Goal: Transaction & Acquisition: Purchase product/service

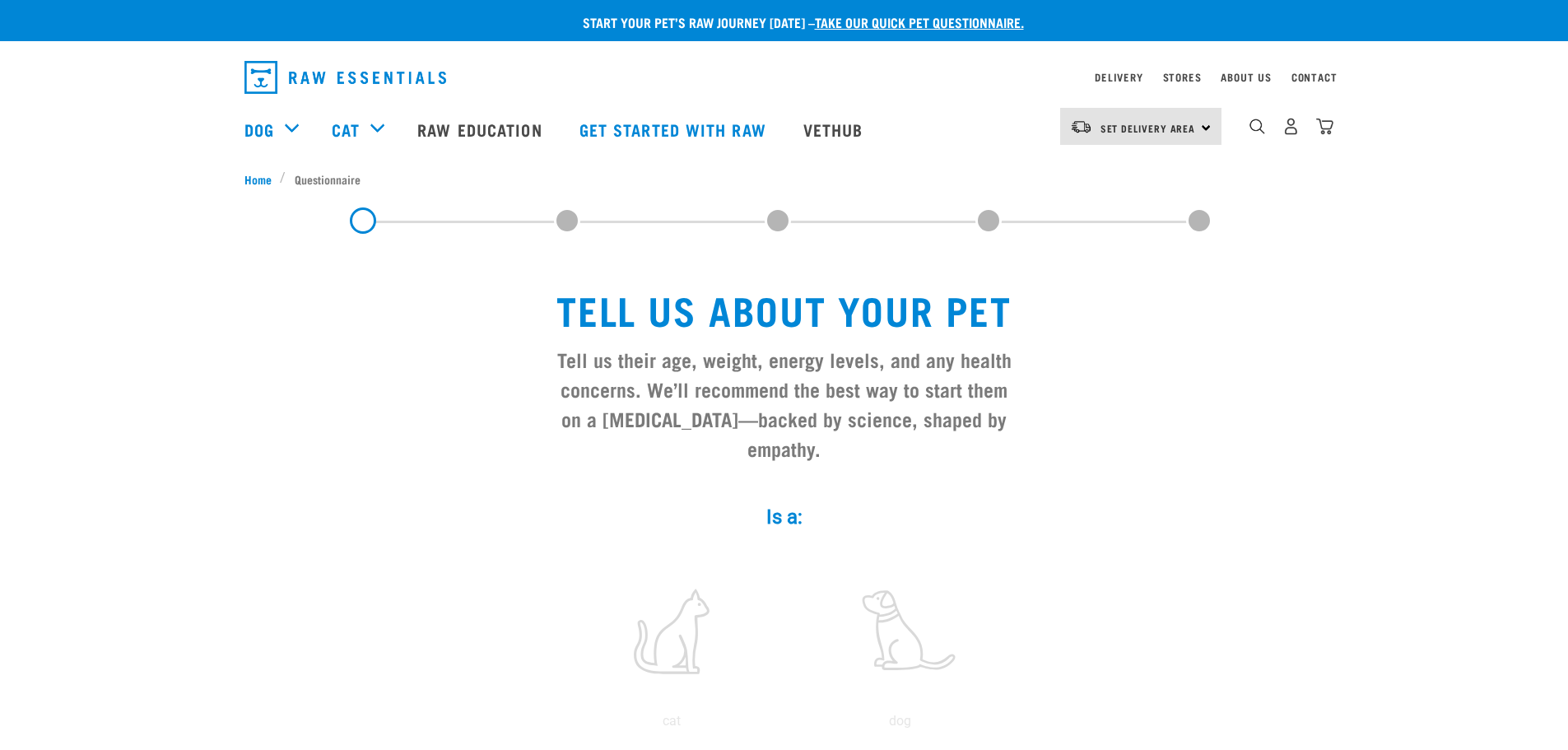
click at [1322, 130] on img "dropdown navigation" at bounding box center [1325, 127] width 17 height 17
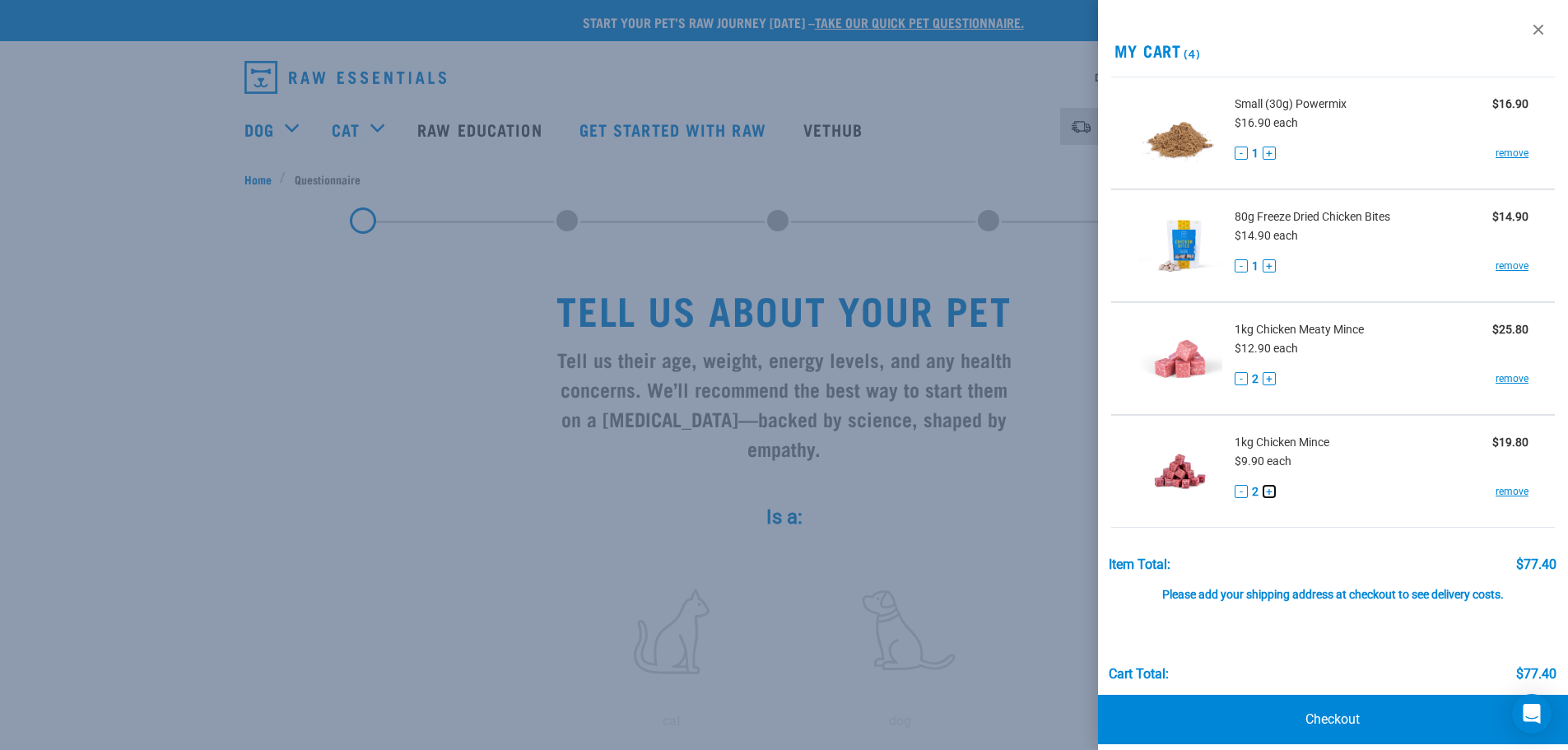
click at [1267, 495] on button "+" at bounding box center [1270, 492] width 14 height 14
click at [1507, 263] on link "remove" at bounding box center [1512, 265] width 33 height 14
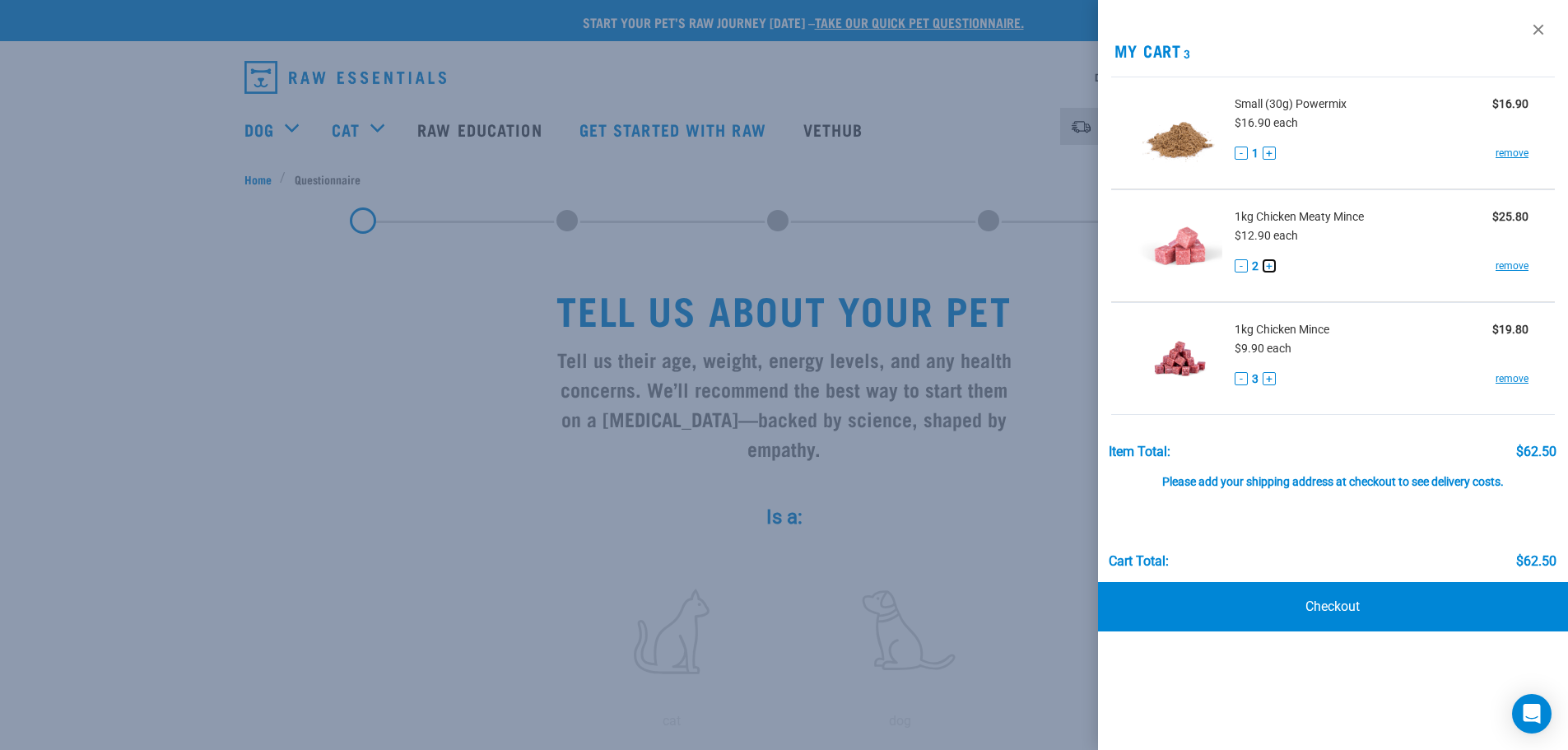
click at [1269, 266] on button "+" at bounding box center [1270, 266] width 14 height 14
click at [1244, 153] on button "-" at bounding box center [1242, 154] width 14 height 14
click at [1514, 153] on link "remove" at bounding box center [1512, 153] width 33 height 14
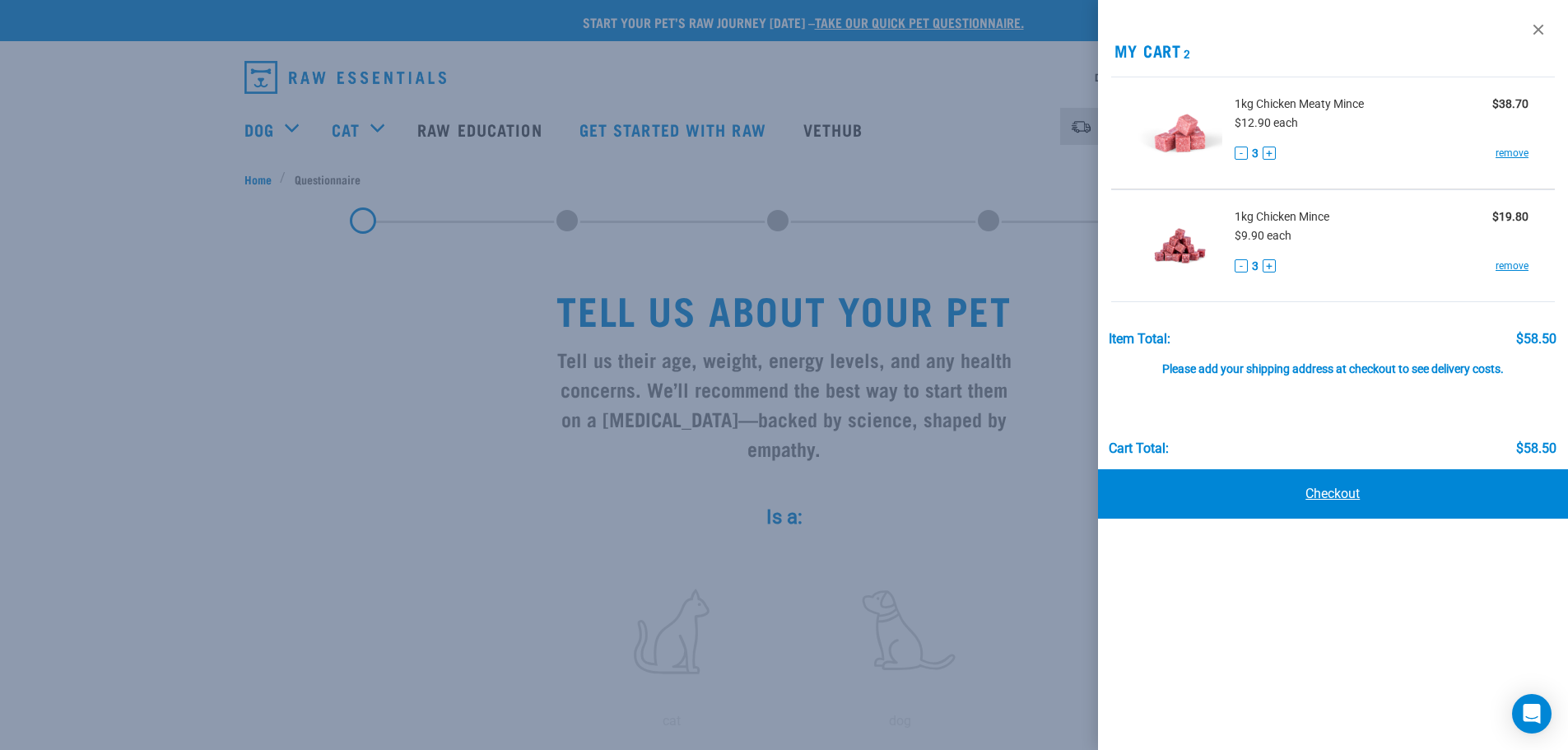
drag, startPoint x: 1331, startPoint y: 490, endPoint x: 1344, endPoint y: 522, distance: 34.5
click at [1331, 489] on link "Checkout" at bounding box center [1334, 494] width 471 height 49
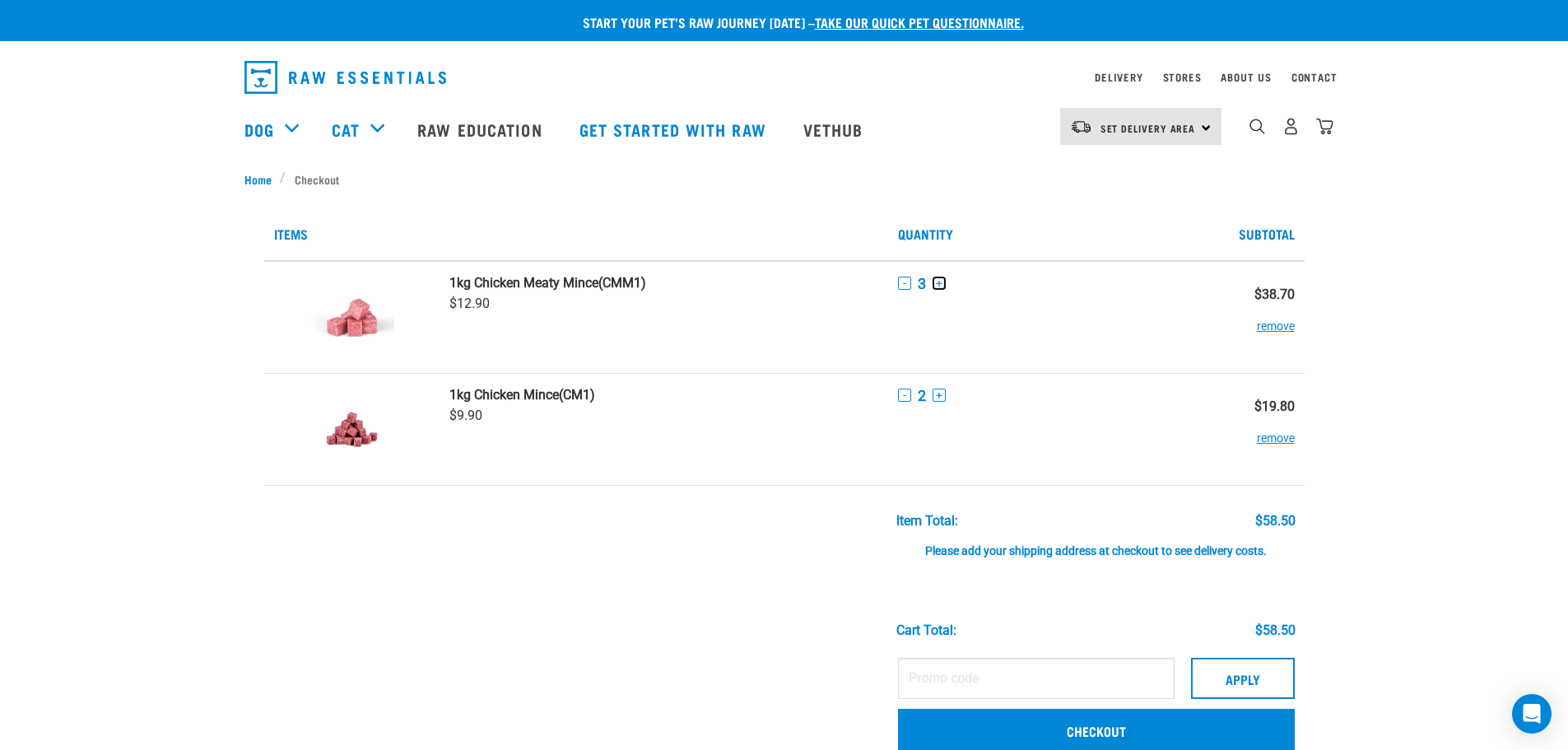
drag, startPoint x: 940, startPoint y: 285, endPoint x: 826, endPoint y: 323, distance: 120.2
click at [939, 285] on button "+" at bounding box center [940, 284] width 14 height 14
click at [1478, 449] on div "Start your pet’s raw journey today – take our quick pet questionnaire. Delivery…" at bounding box center [784, 645] width 1568 height 1290
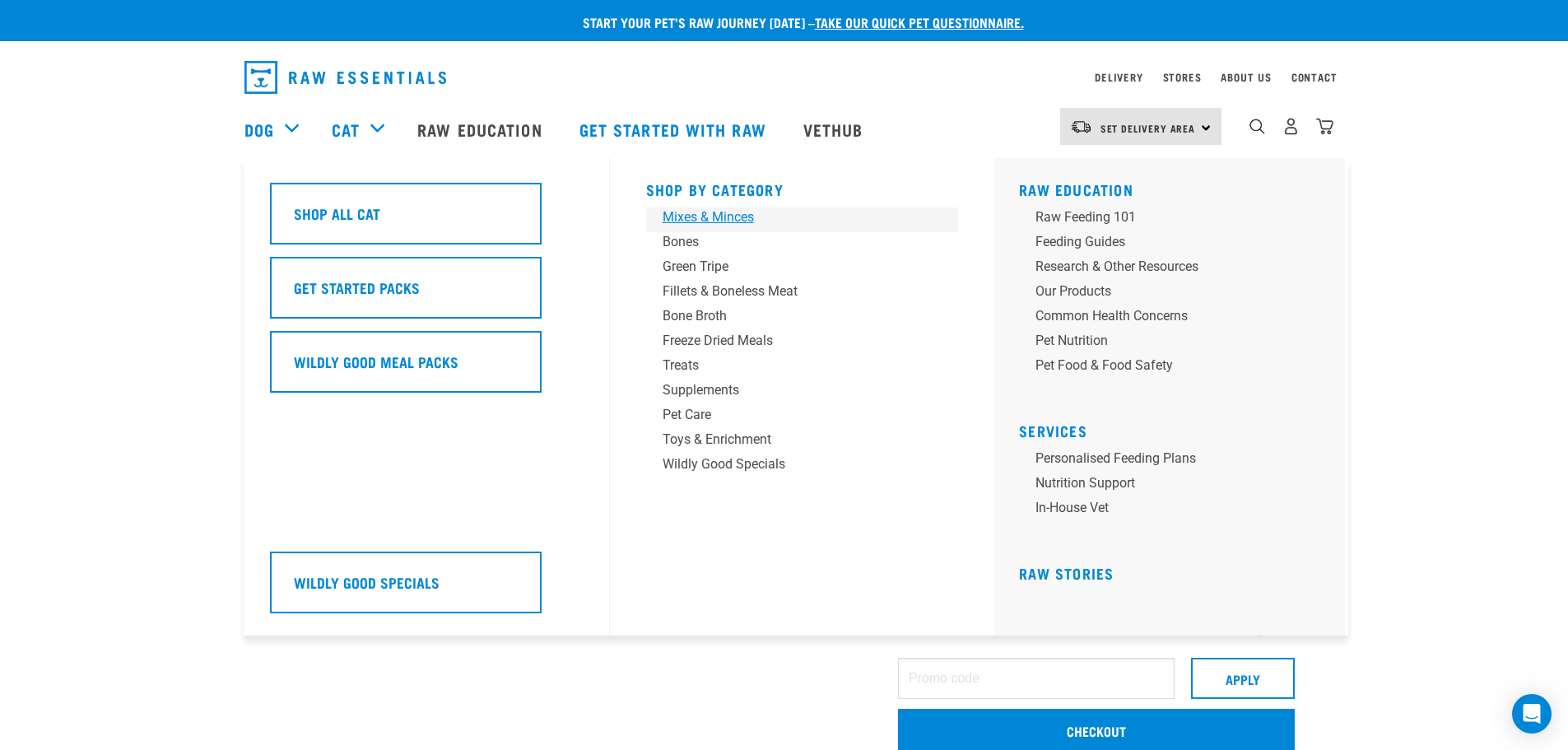
click at [688, 225] on div "Mixes & Minces" at bounding box center [791, 217] width 257 height 20
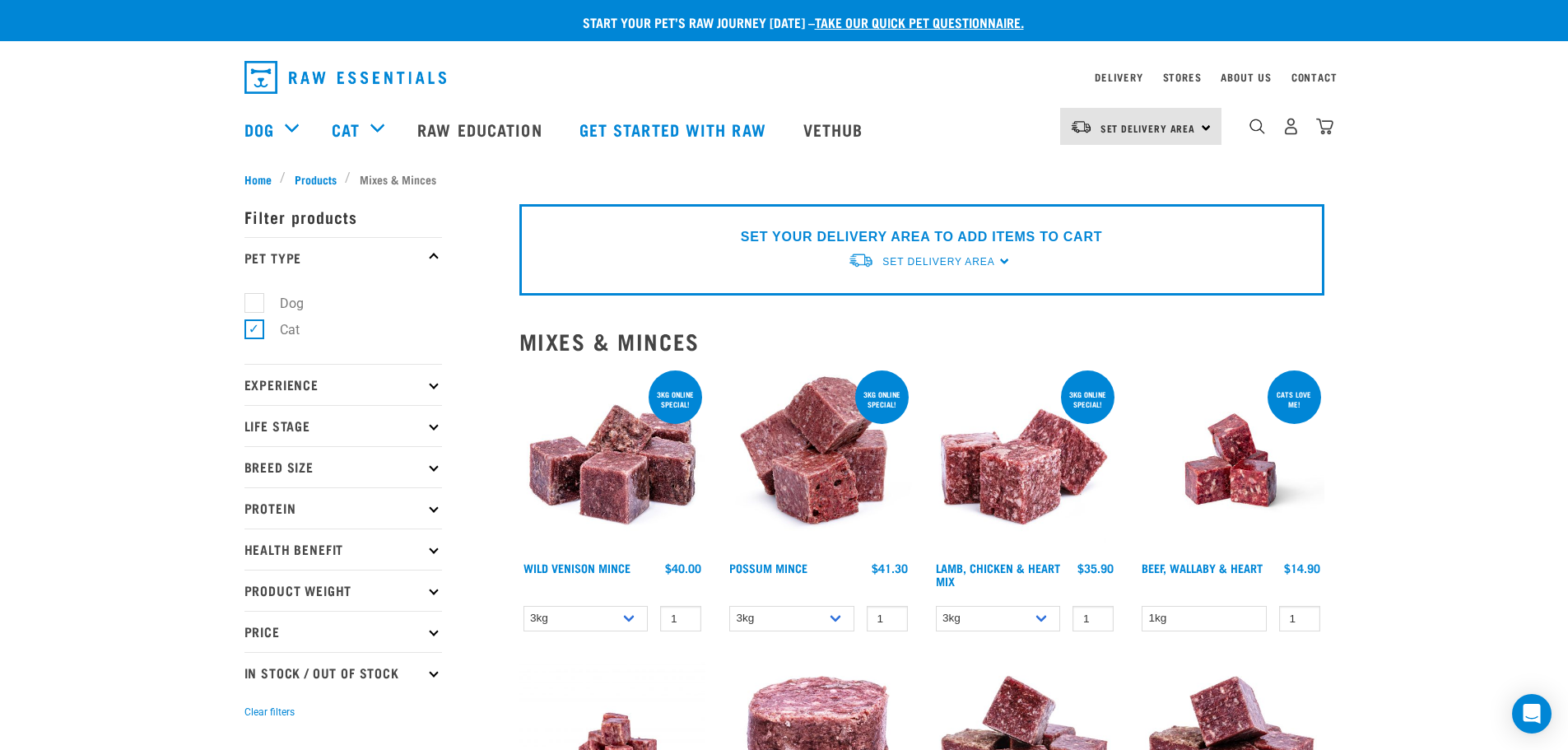
click at [357, 552] on p "Health Benefit" at bounding box center [343, 550] width 198 height 41
click at [318, 592] on label "Sensitive Stomach" at bounding box center [324, 595] width 142 height 20
click at [256, 592] on input "Sensitive Stomach" at bounding box center [250, 591] width 11 height 11
checkbox input "true"
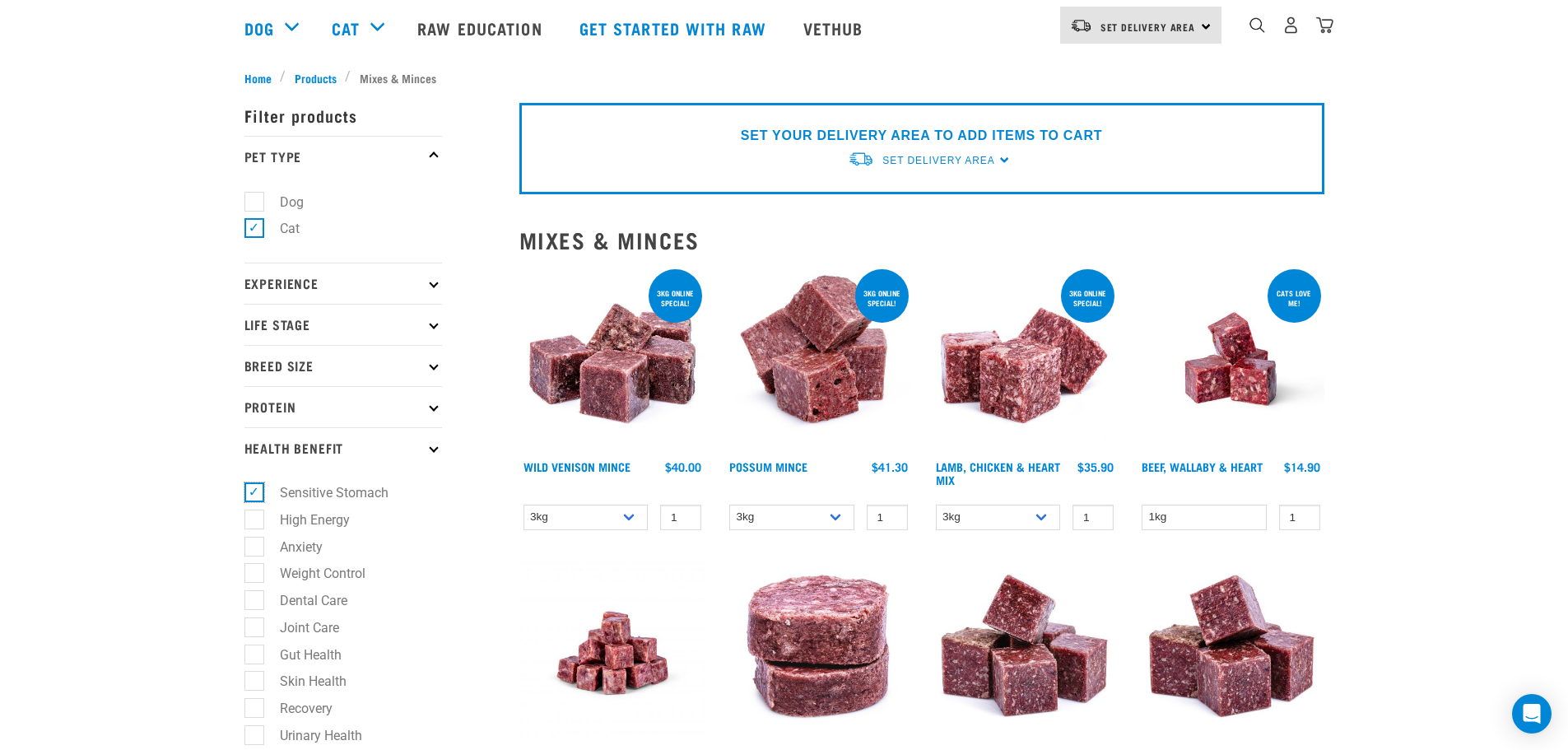
scroll to position [577, 0]
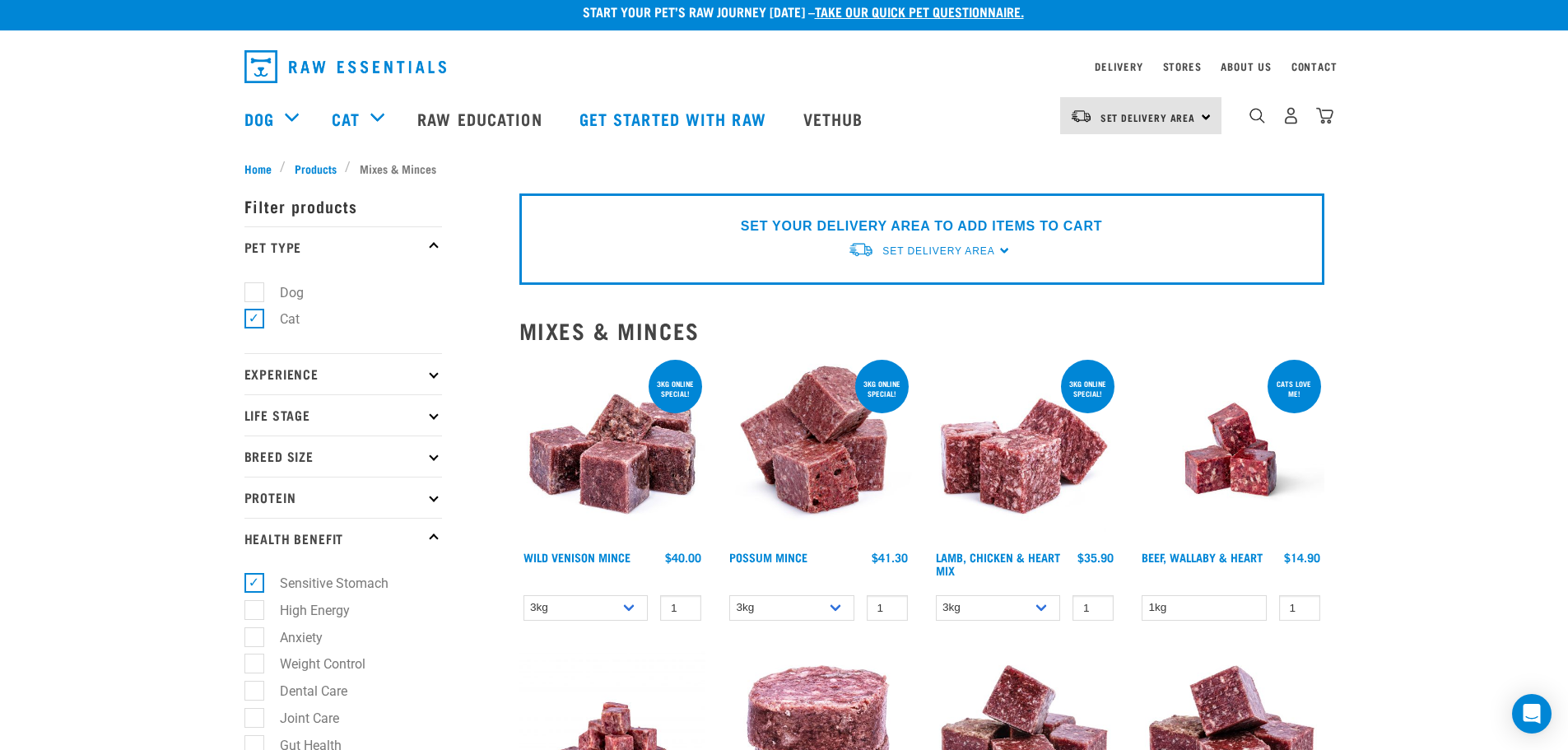
scroll to position [247, 0]
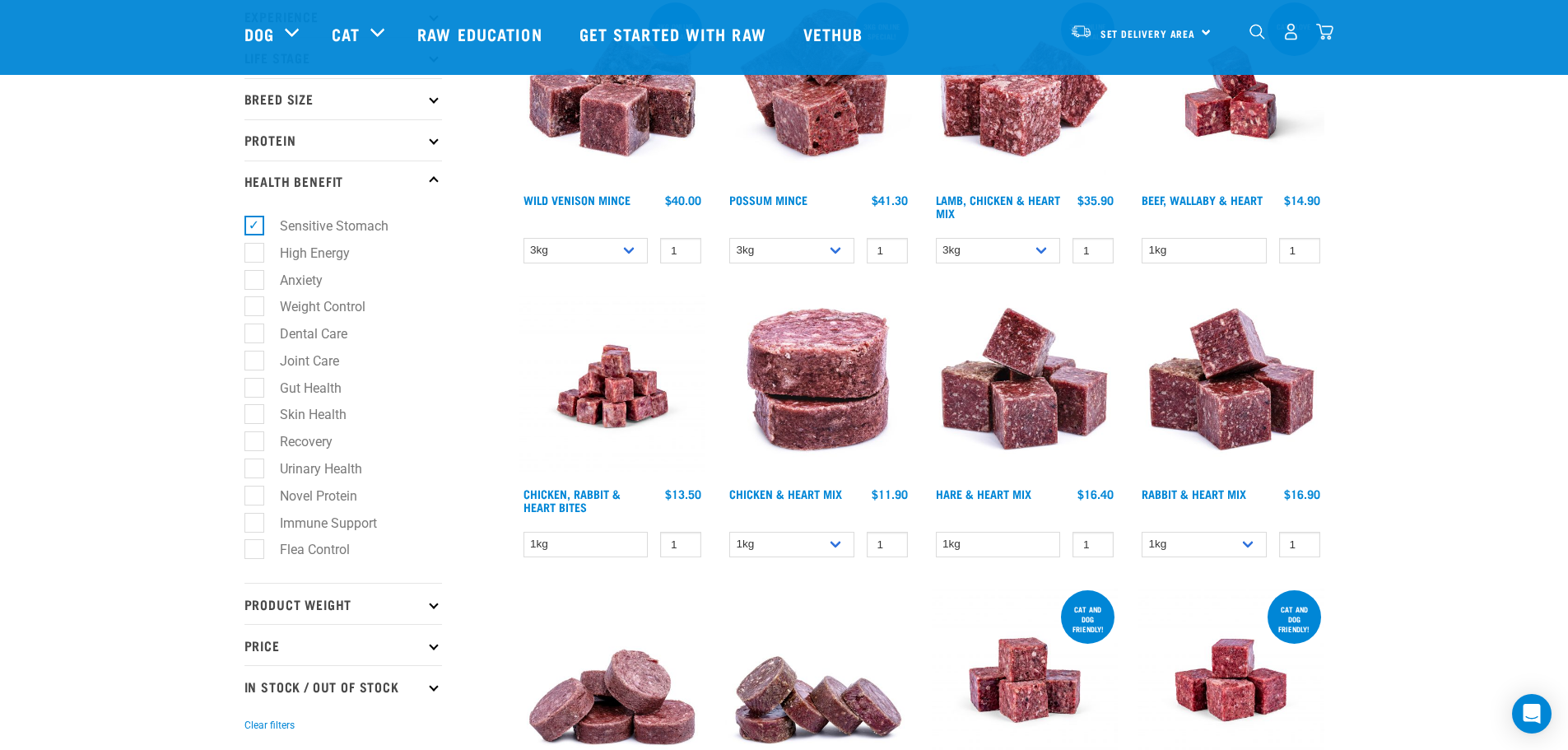
click at [312, 226] on label "Sensitive Stomach" at bounding box center [324, 226] width 142 height 20
click at [256, 226] on input "Sensitive Stomach" at bounding box center [250, 223] width 11 height 11
checkbox input "false"
click at [258, 387] on label "Gut Health" at bounding box center [301, 388] width 95 height 20
click at [256, 387] on input "Gut Health" at bounding box center [250, 385] width 11 height 11
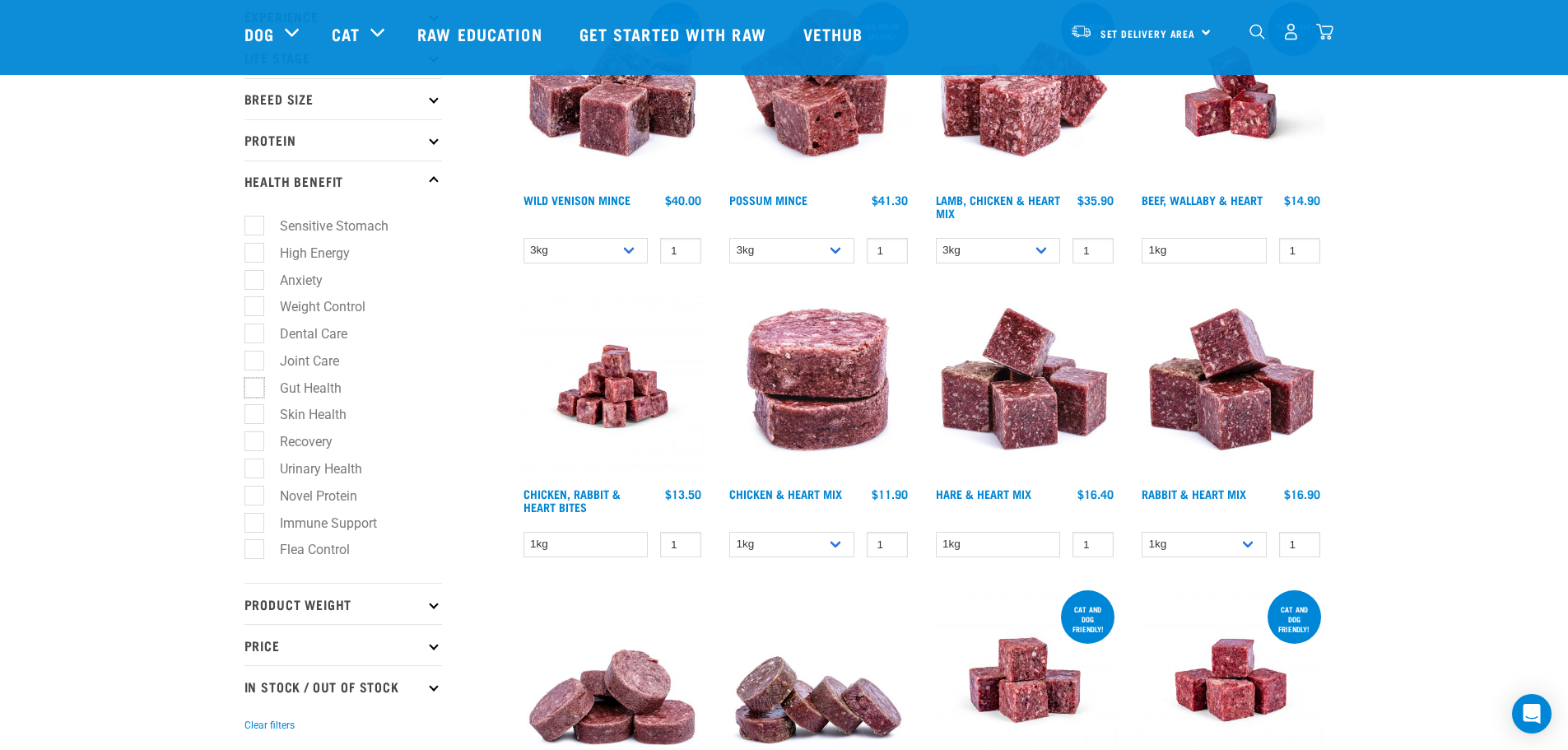
checkbox input "true"
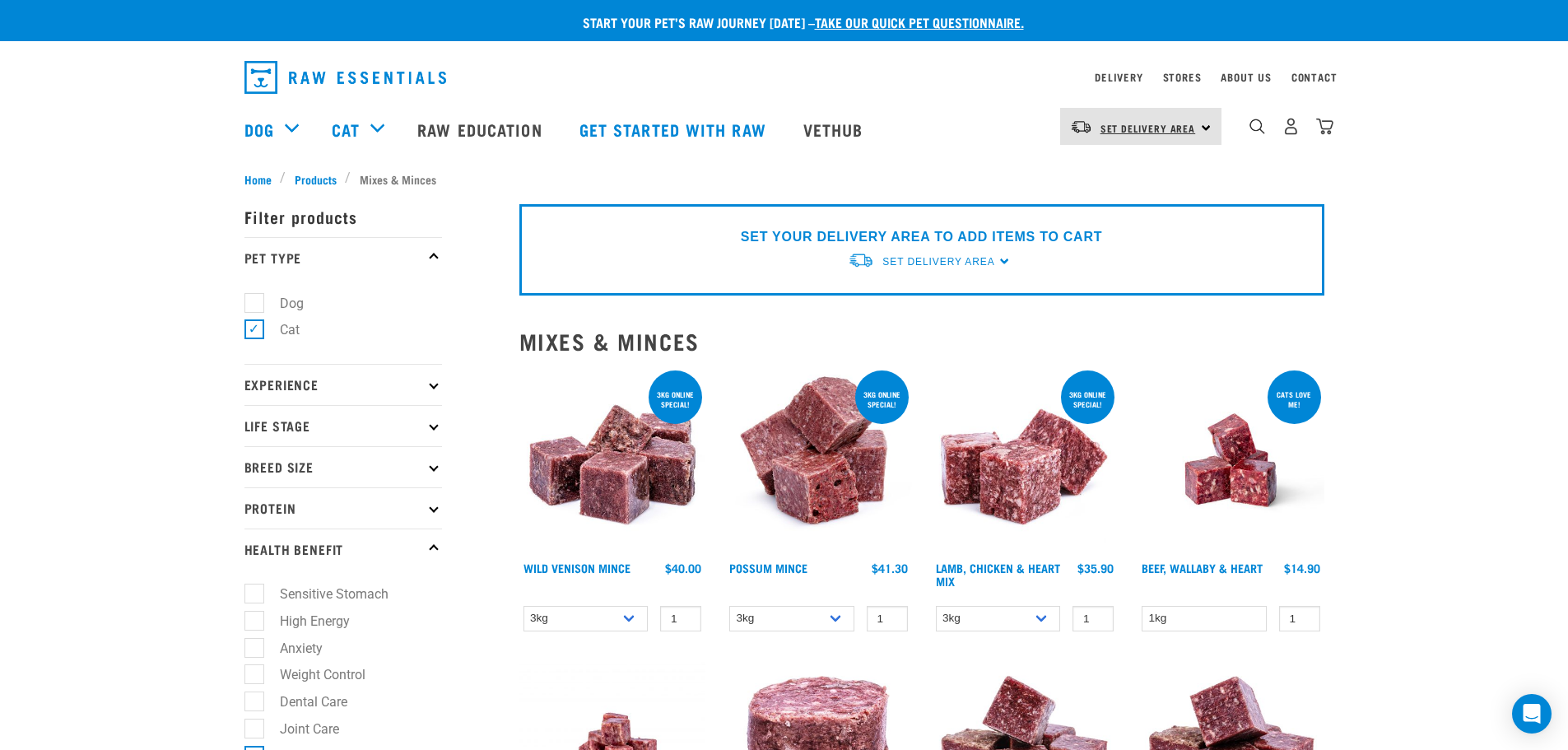
click at [1149, 120] on link "Set Delivery Area" at bounding box center [1149, 128] width 95 height 26
click at [1112, 166] on link "[GEOGRAPHIC_DATA]" at bounding box center [1139, 172] width 158 height 37
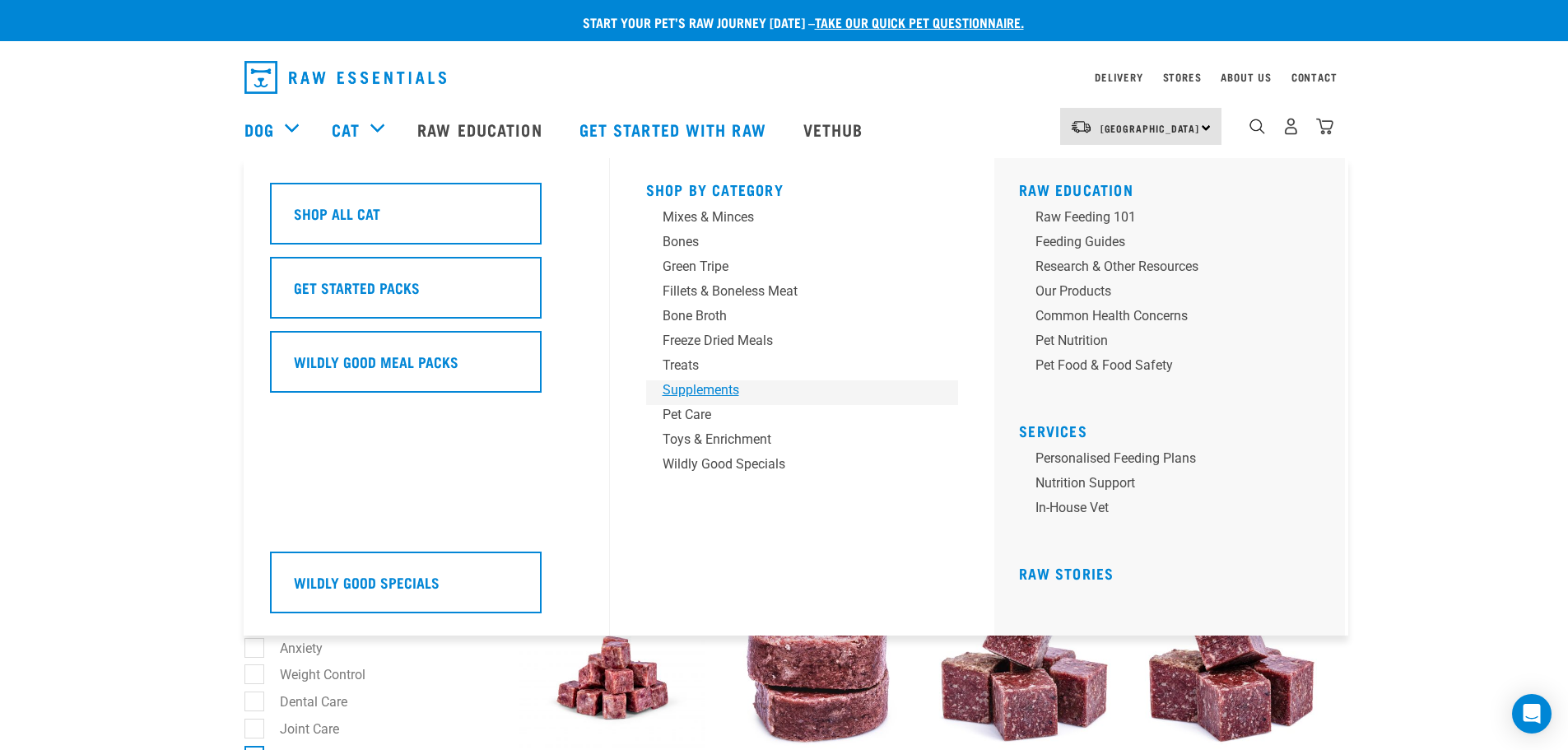
click at [700, 392] on div "Supplements" at bounding box center [791, 390] width 257 height 20
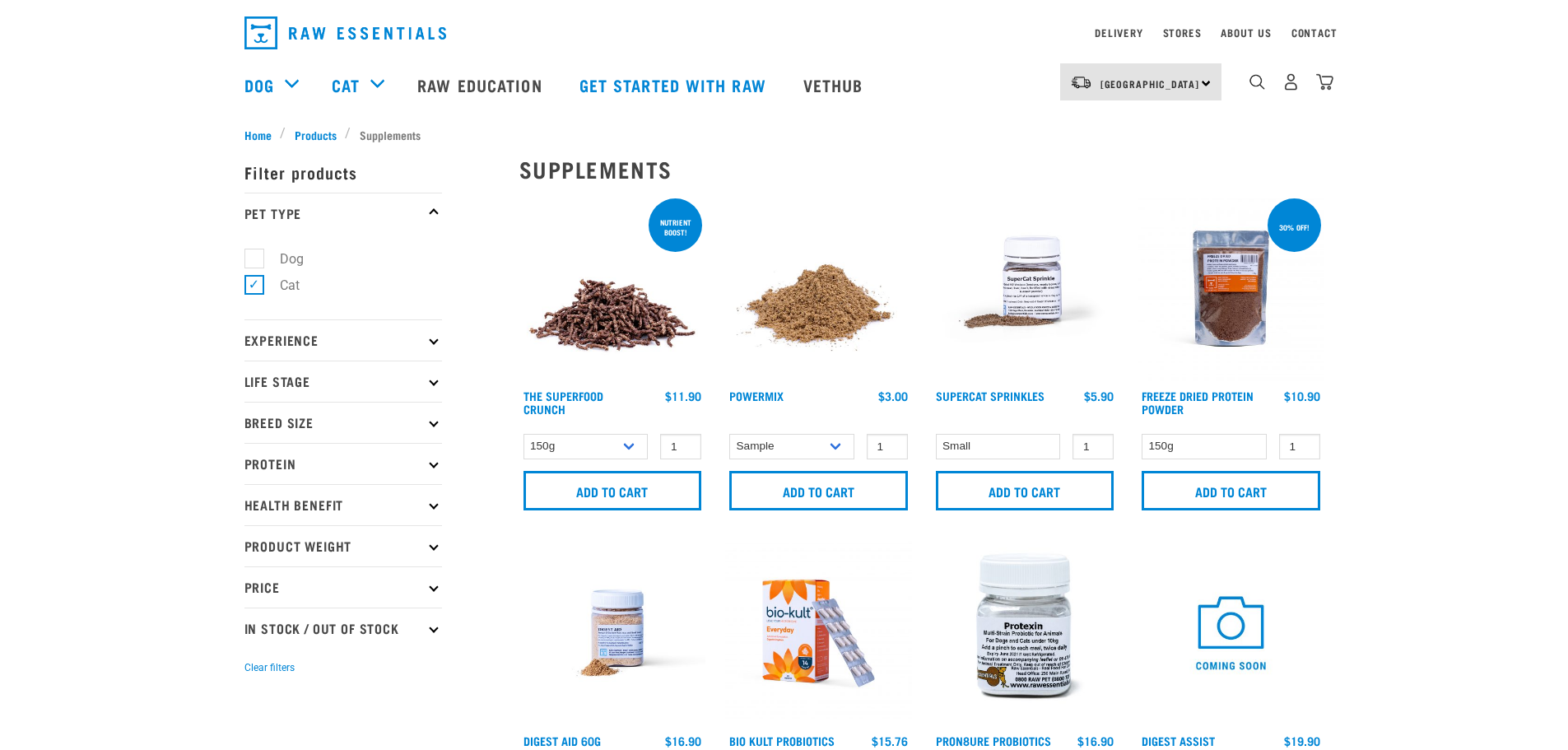
scroll to position [82, 0]
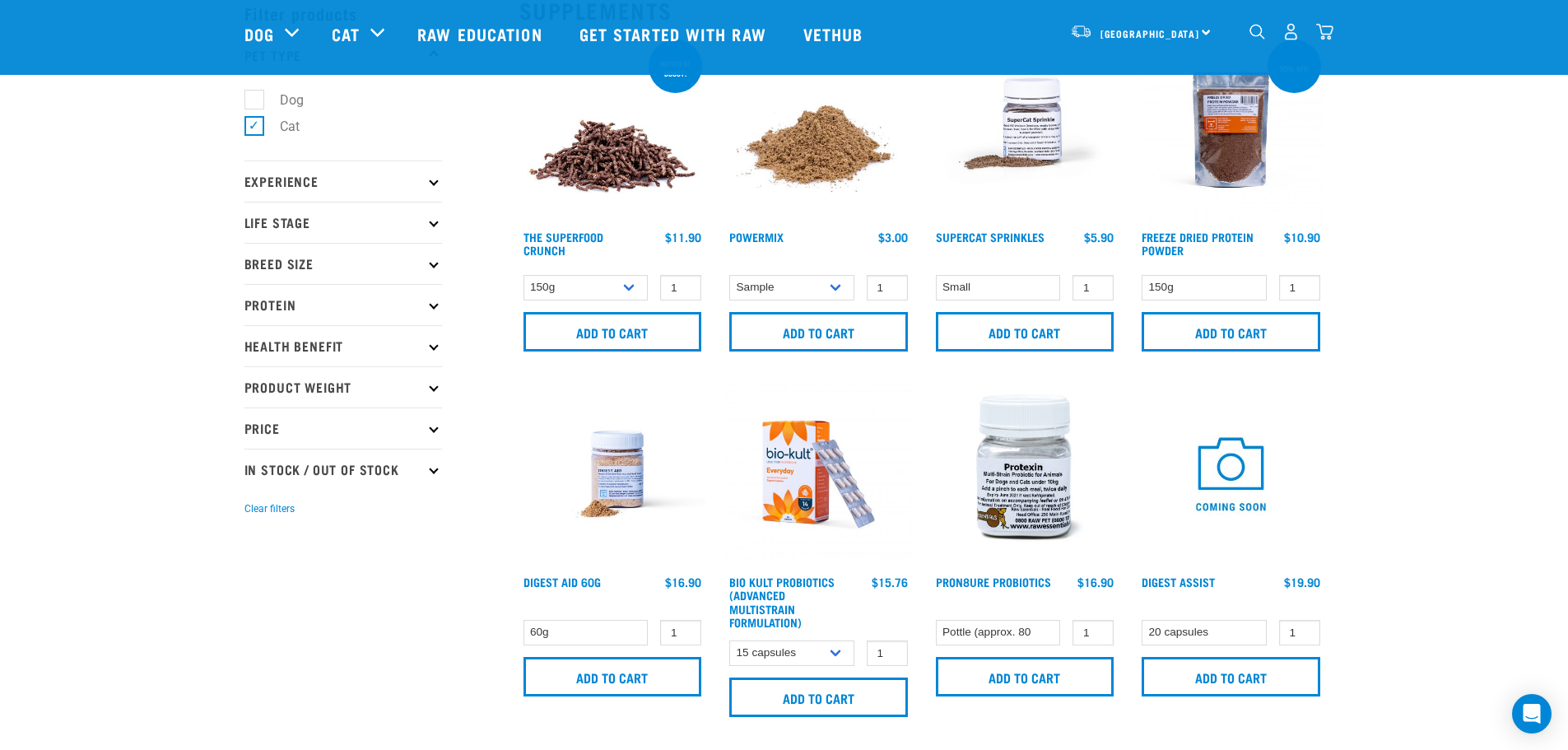
click at [1012, 167] on img at bounding box center [1026, 130] width 187 height 187
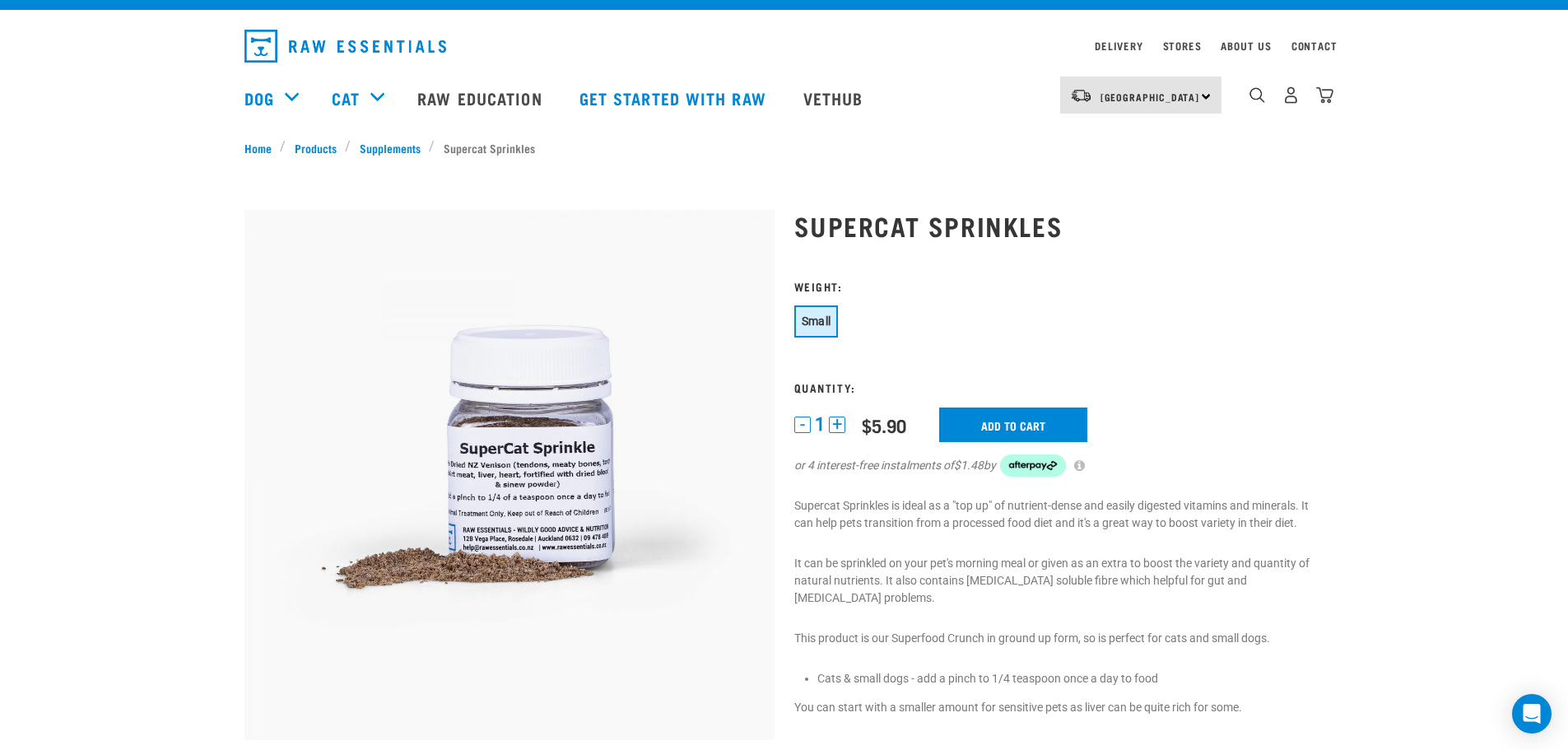
scroll to position [82, 0]
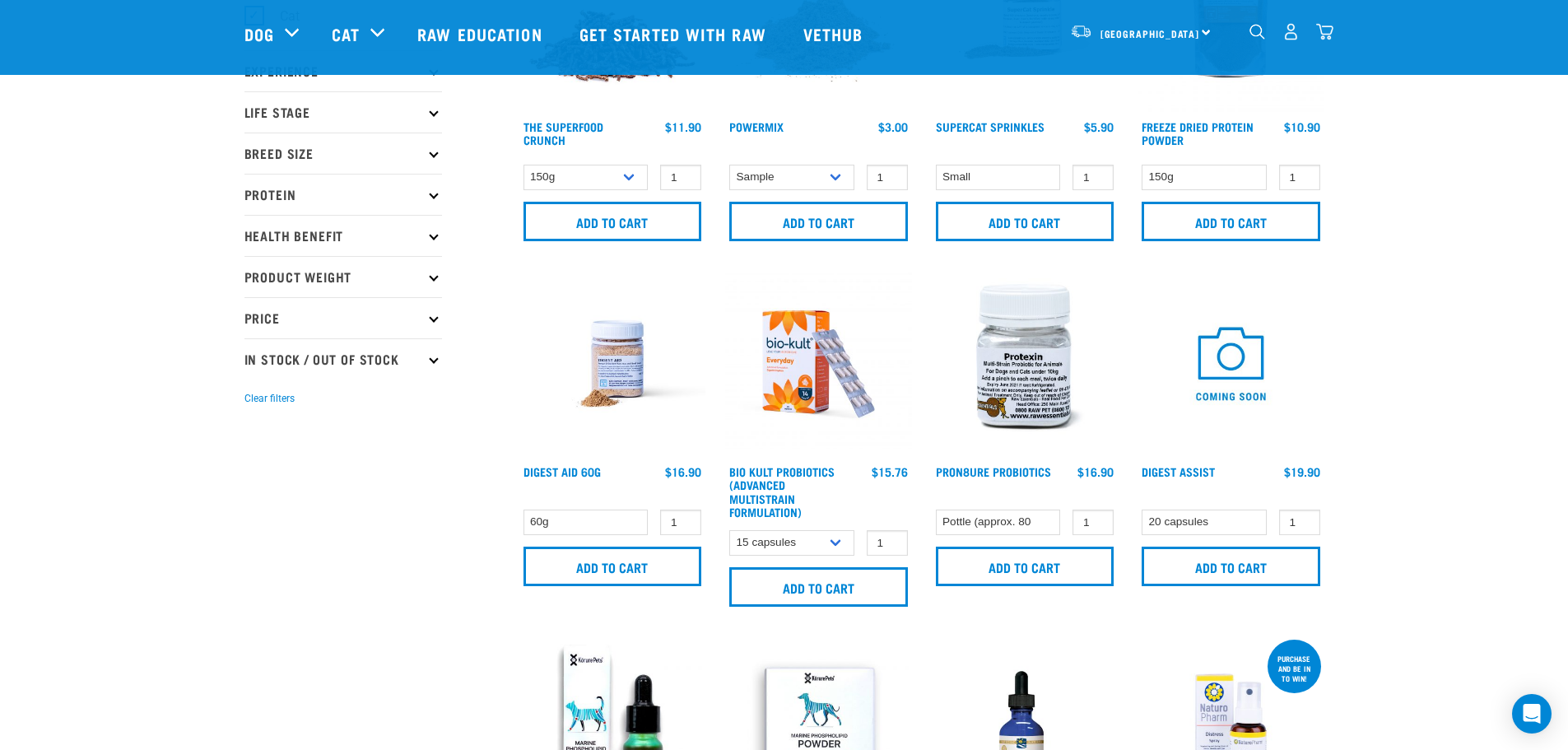
scroll to position [275, 0]
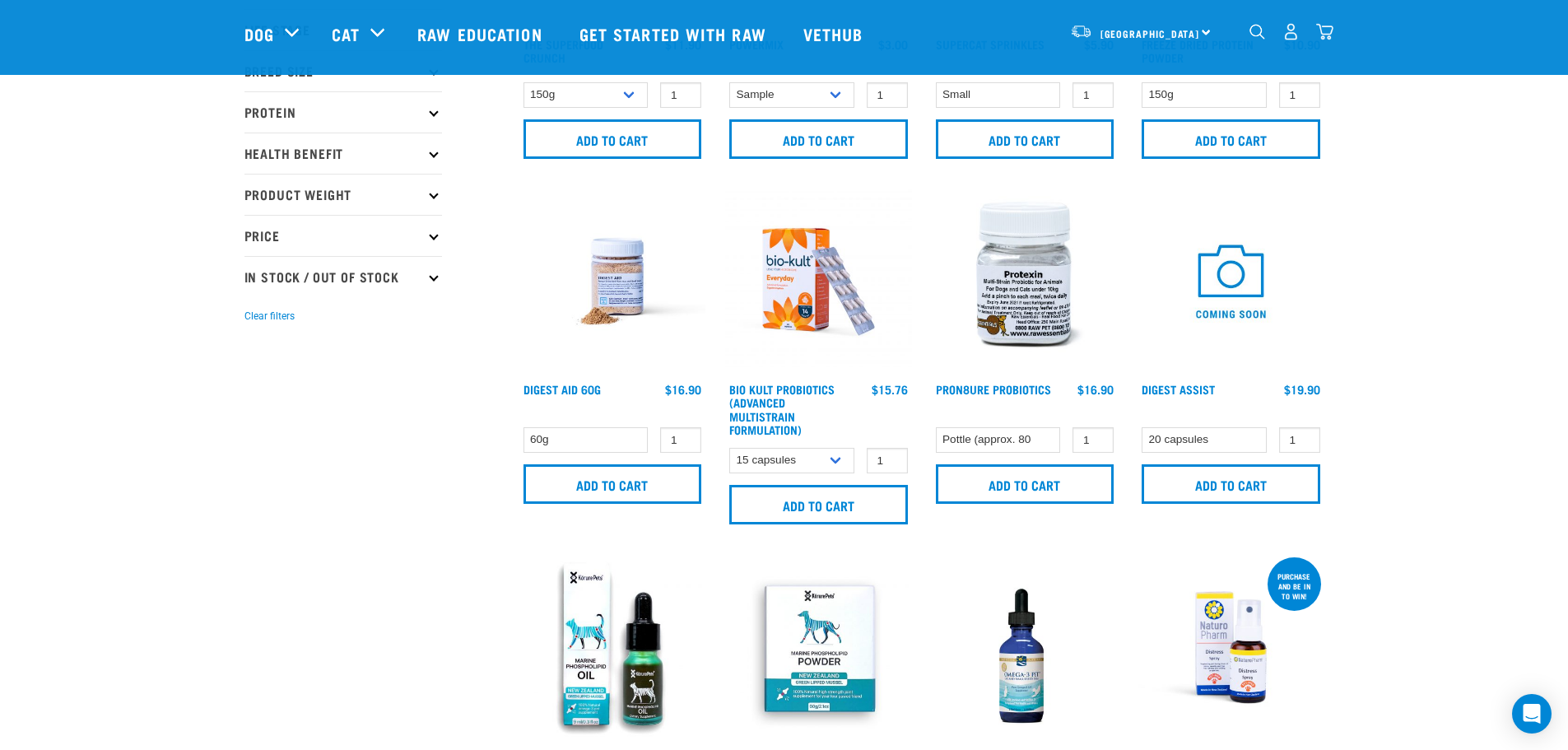
click at [553, 312] on img at bounding box center [613, 282] width 187 height 187
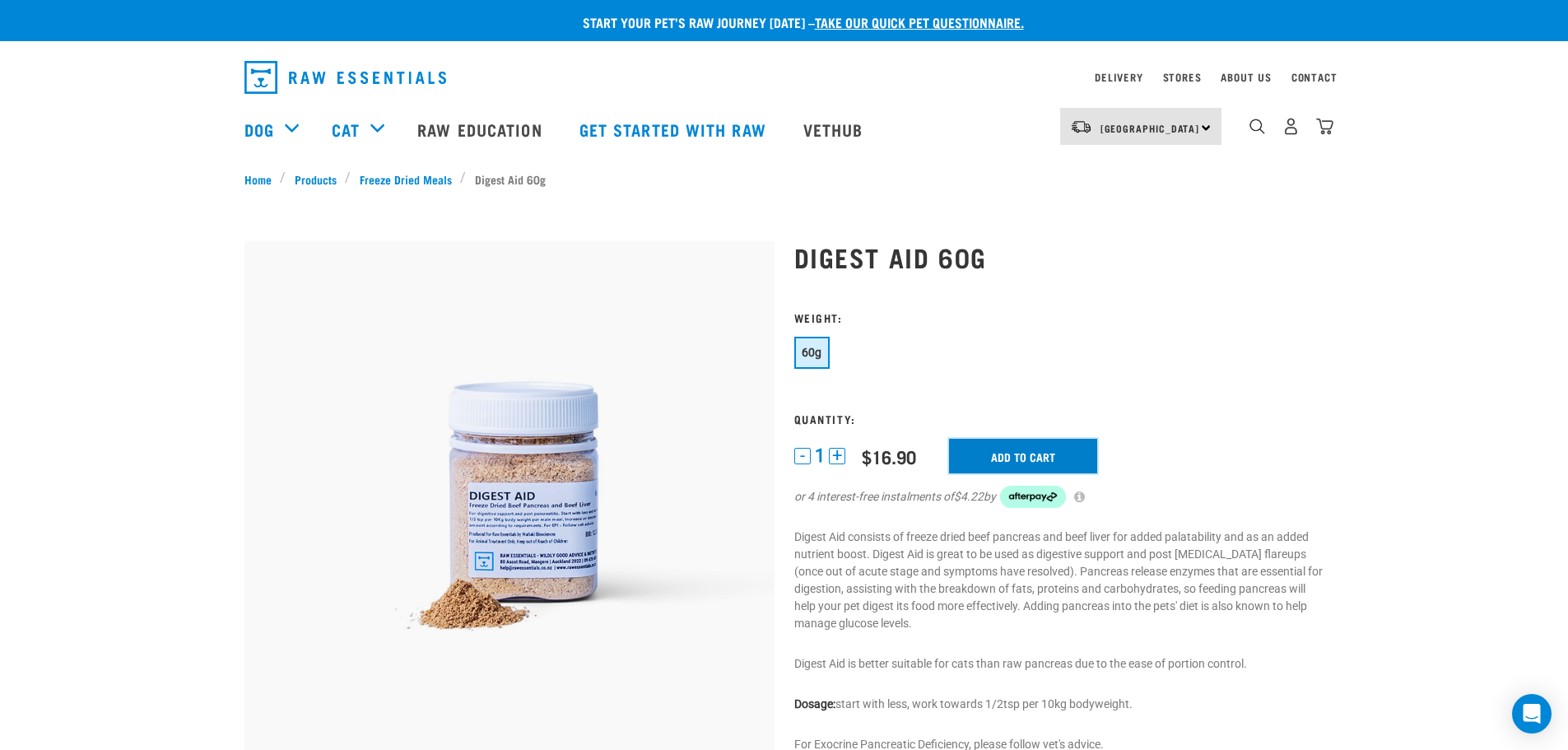
click at [1009, 445] on input "Add to cart" at bounding box center [1023, 456] width 149 height 35
click at [1329, 135] on img "dropdown navigation" at bounding box center [1325, 127] width 17 height 17
click at [1324, 133] on img "dropdown navigation" at bounding box center [1325, 127] width 17 height 17
